Goal: Navigation & Orientation: Find specific page/section

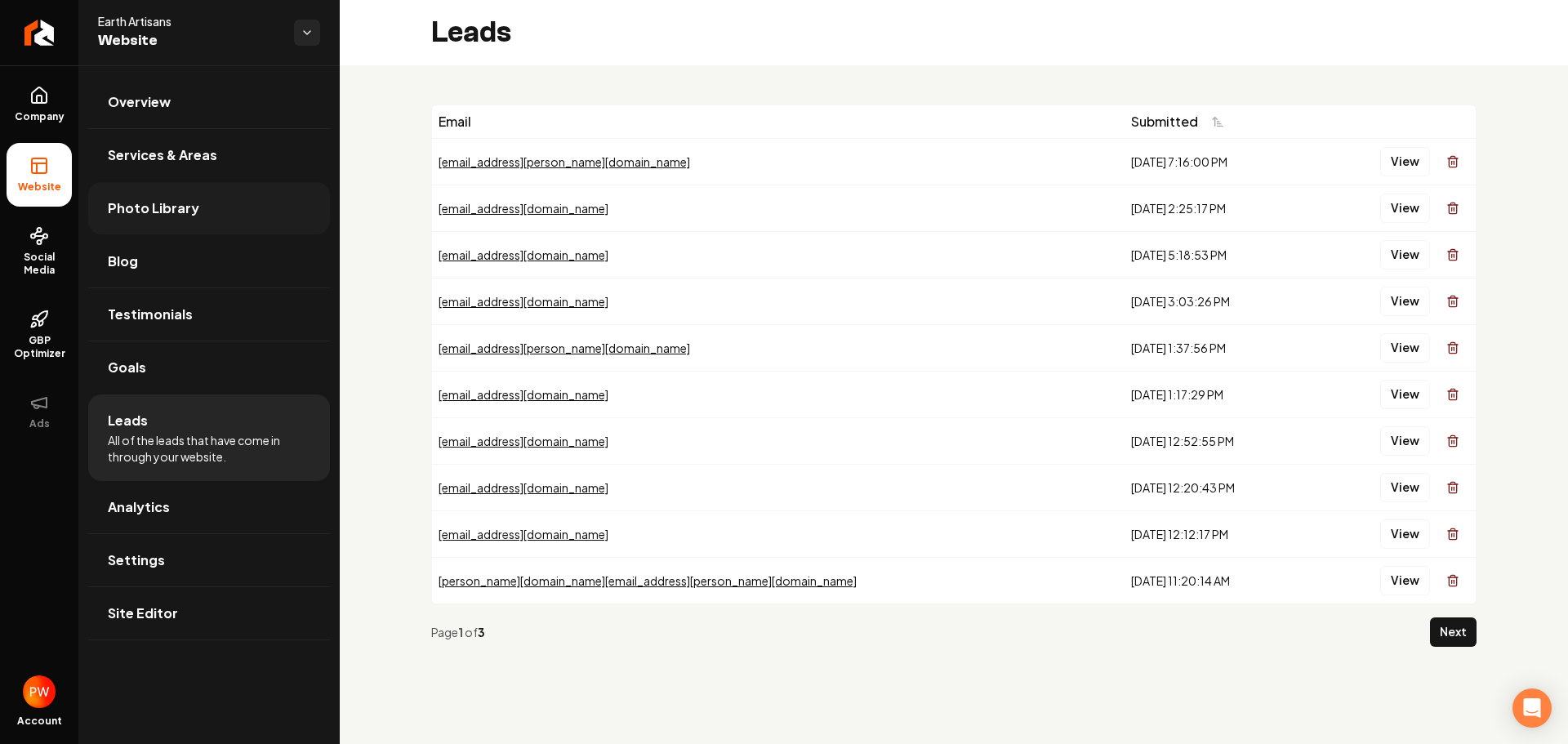
click at [141, 208] on span "Photo Library" at bounding box center [153, 208] width 92 height 20
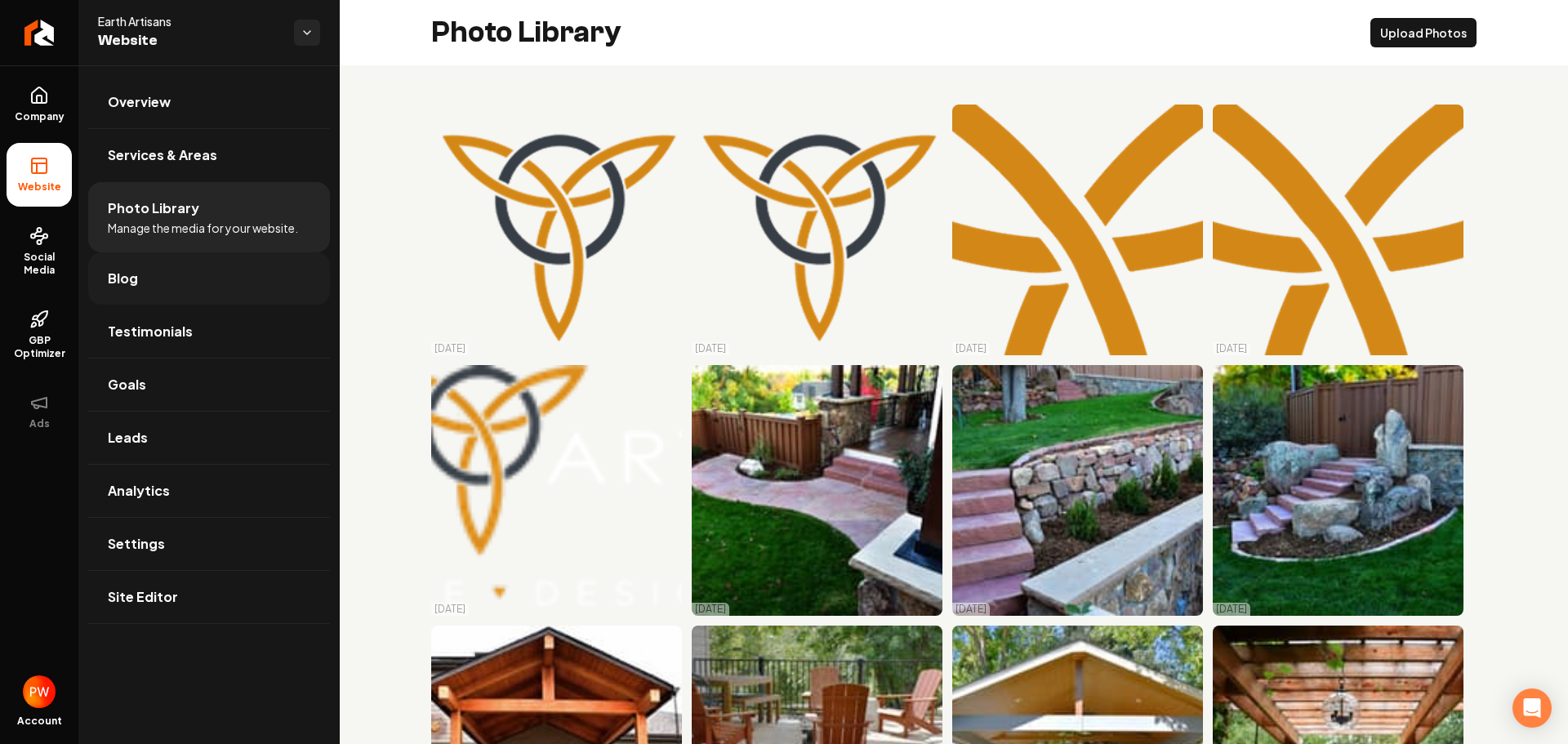
click at [133, 286] on span "Blog" at bounding box center [123, 278] width 31 height 20
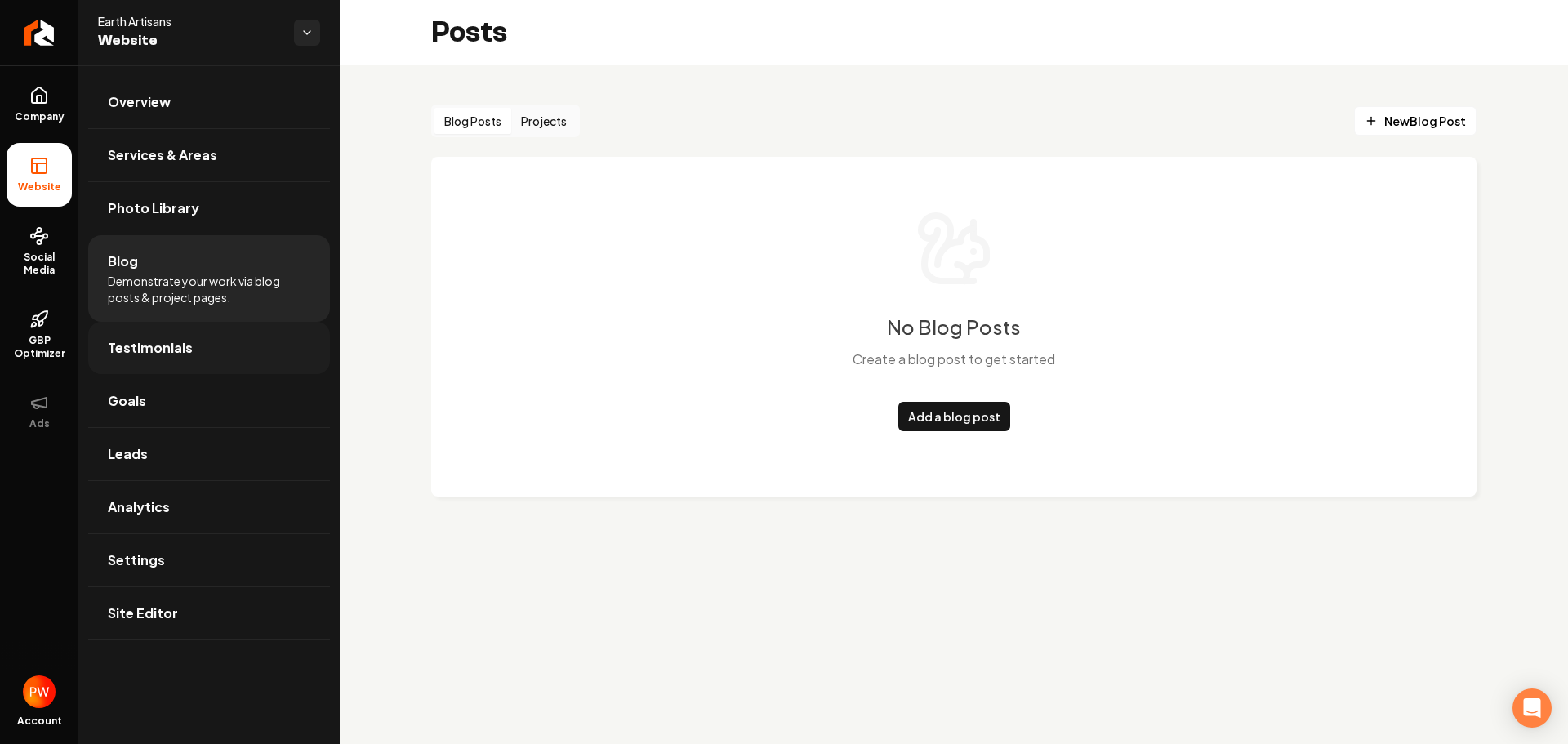
click at [160, 352] on span "Testimonials" at bounding box center [149, 347] width 84 height 20
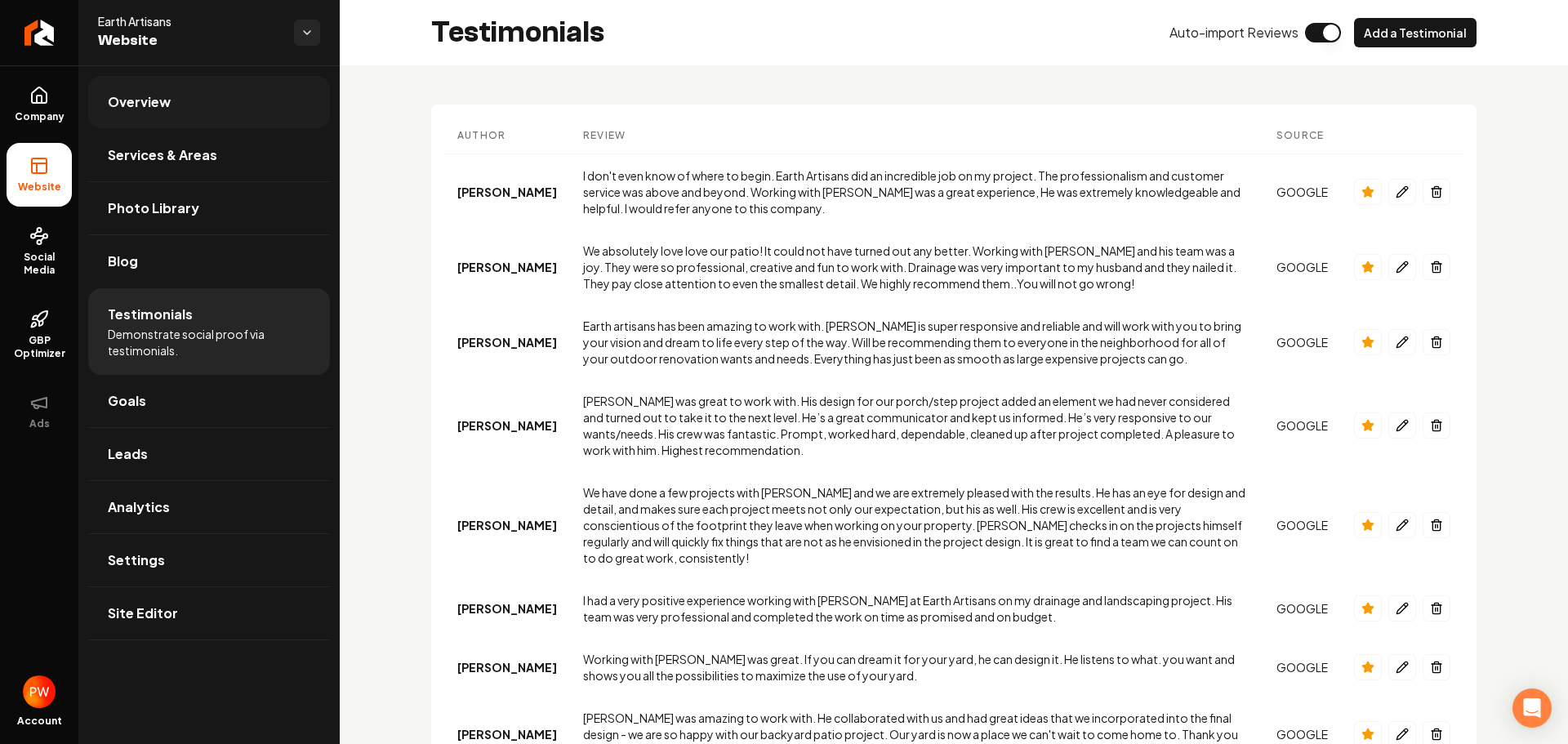
click at [148, 98] on span "Overview" at bounding box center [139, 101] width 63 height 20
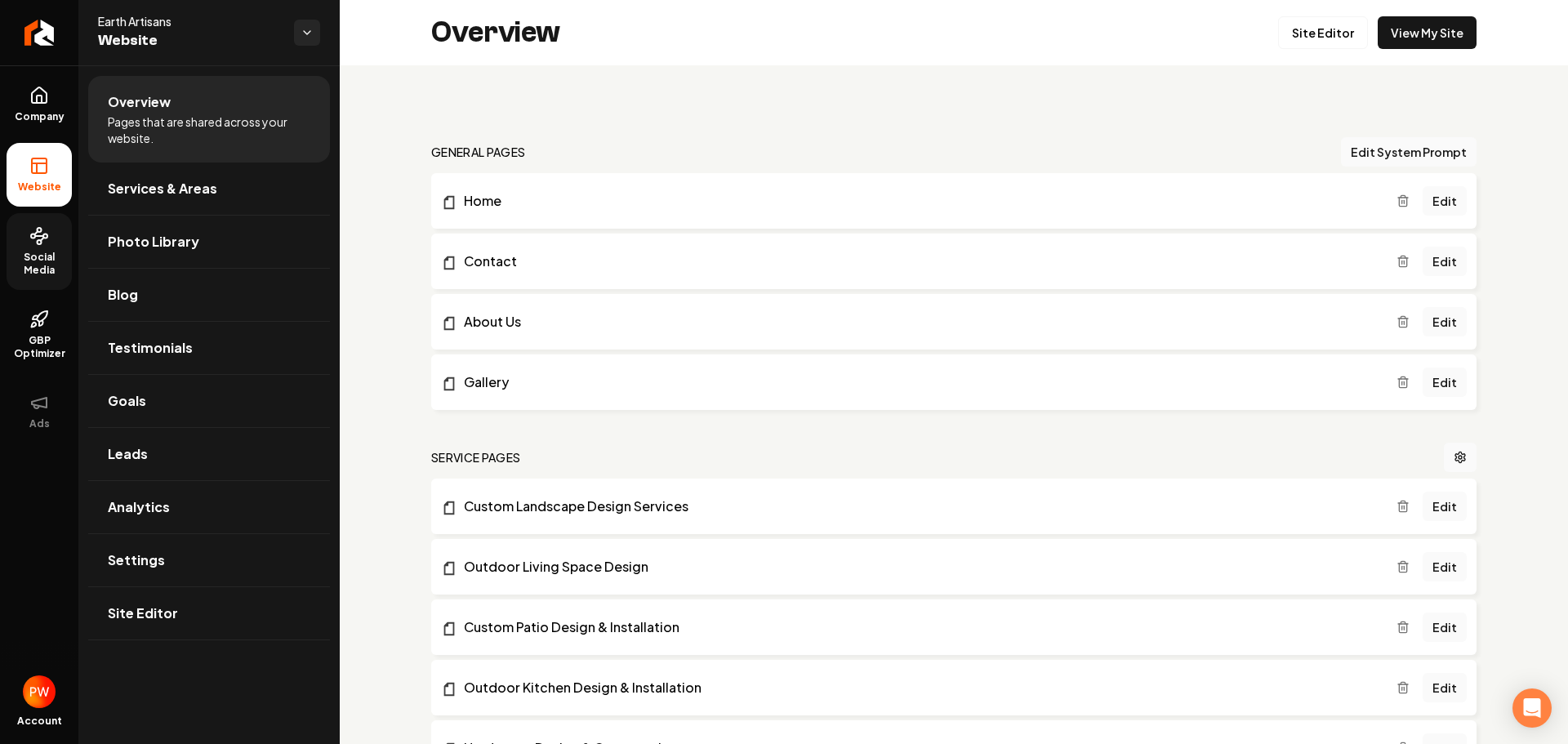
click at [40, 246] on link "Social Media" at bounding box center [39, 252] width 65 height 77
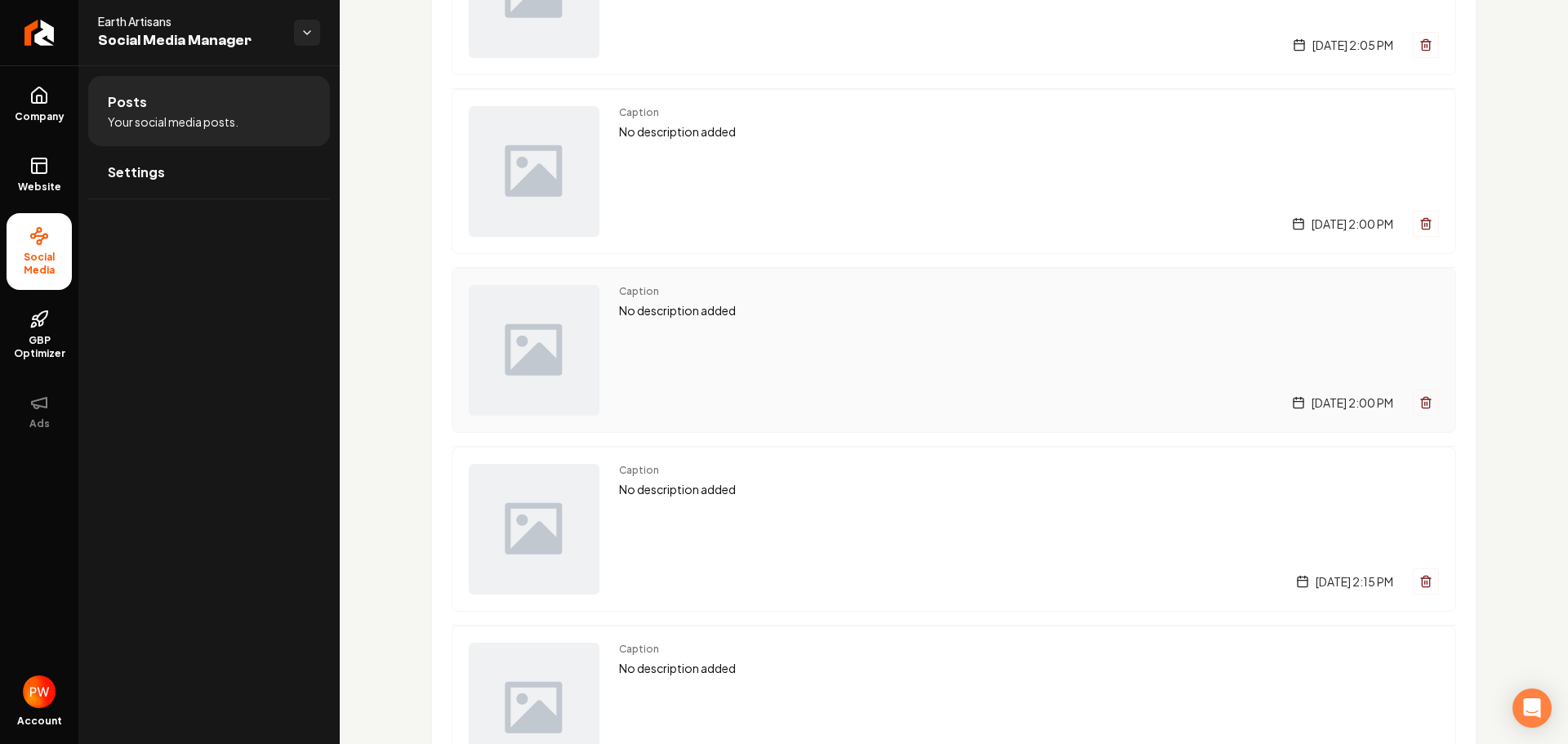
scroll to position [1144, 0]
